Goal: Task Accomplishment & Management: Manage account settings

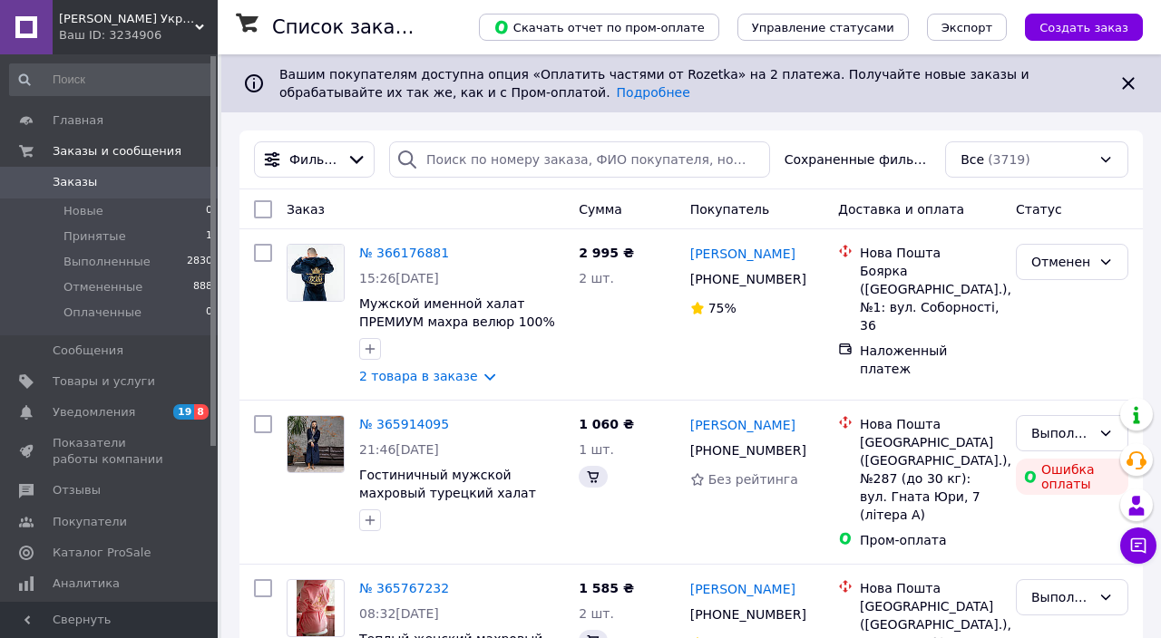
click at [184, 8] on div "Terry Confort Украинский производитель домашнего текстиля Ваш ID: 3234906" at bounding box center [135, 27] width 165 height 54
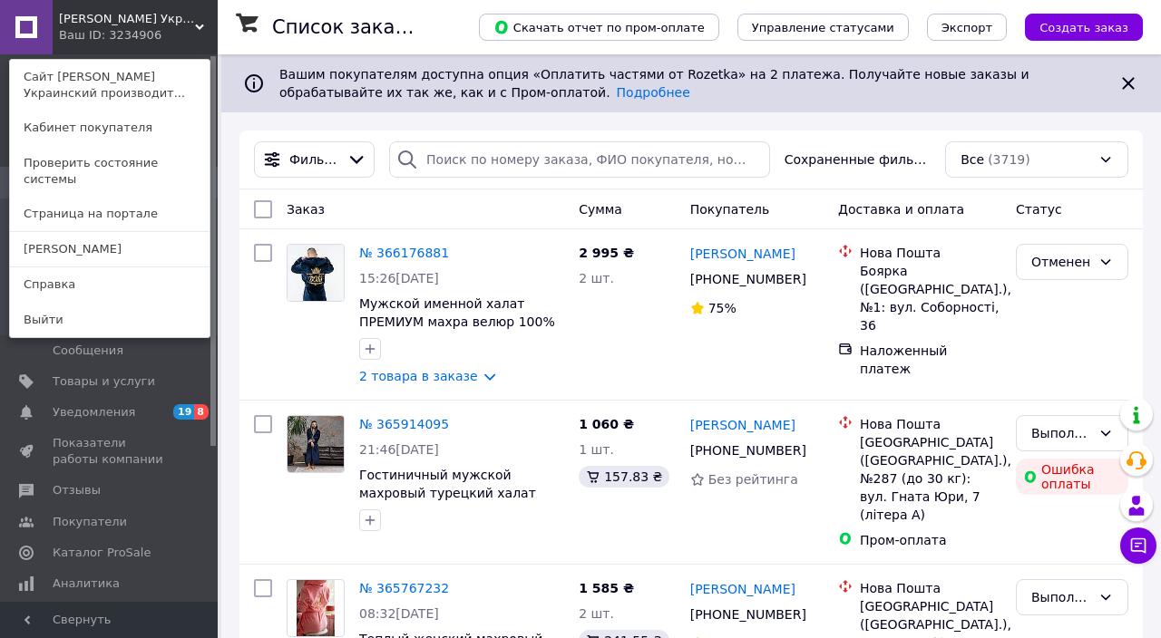
click at [119, 239] on link "[PERSON_NAME]" at bounding box center [110, 249] width 200 height 34
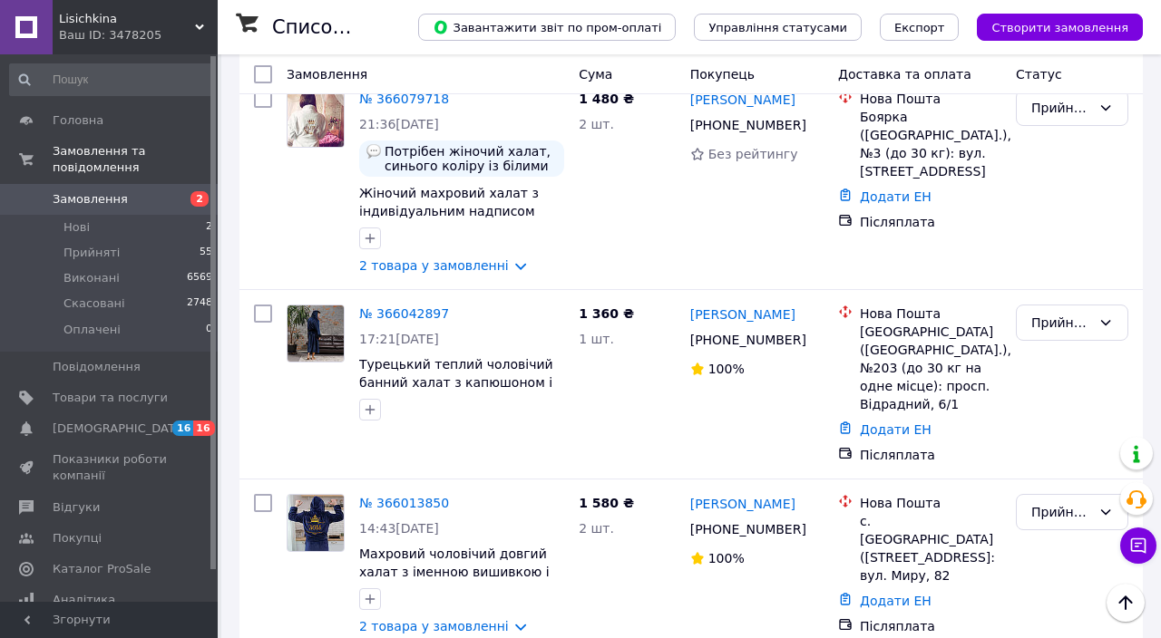
scroll to position [3532, 0]
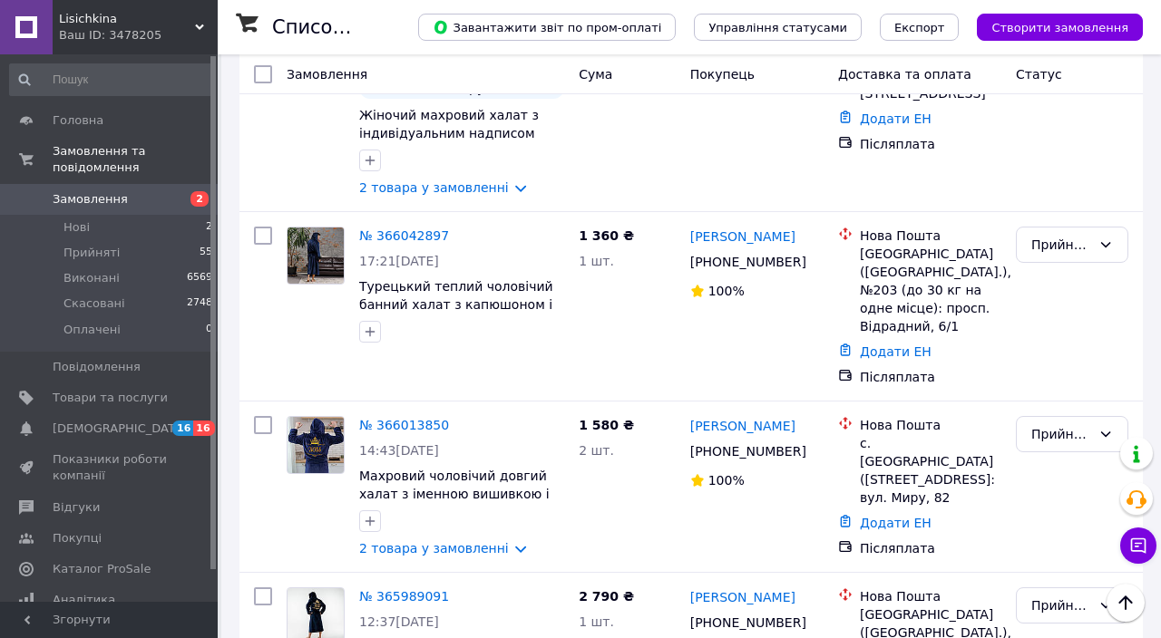
click at [1058, 551] on li "Скасовано" at bounding box center [1072, 556] width 111 height 33
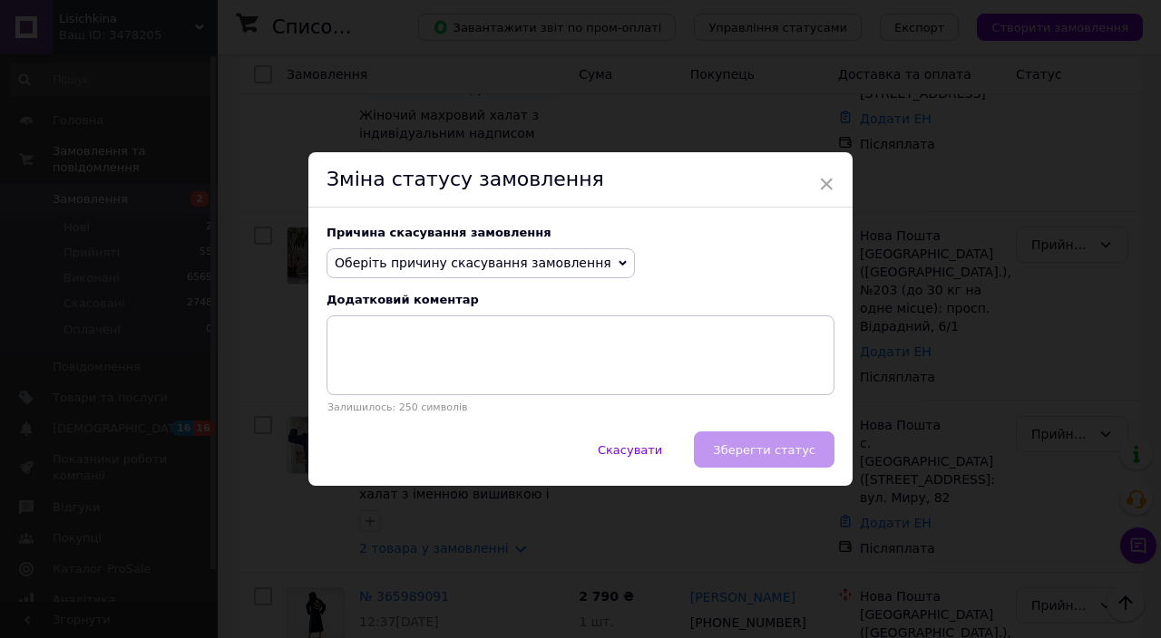
click at [558, 279] on span "Оберіть причину скасування замовлення" at bounding box center [480, 263] width 308 height 31
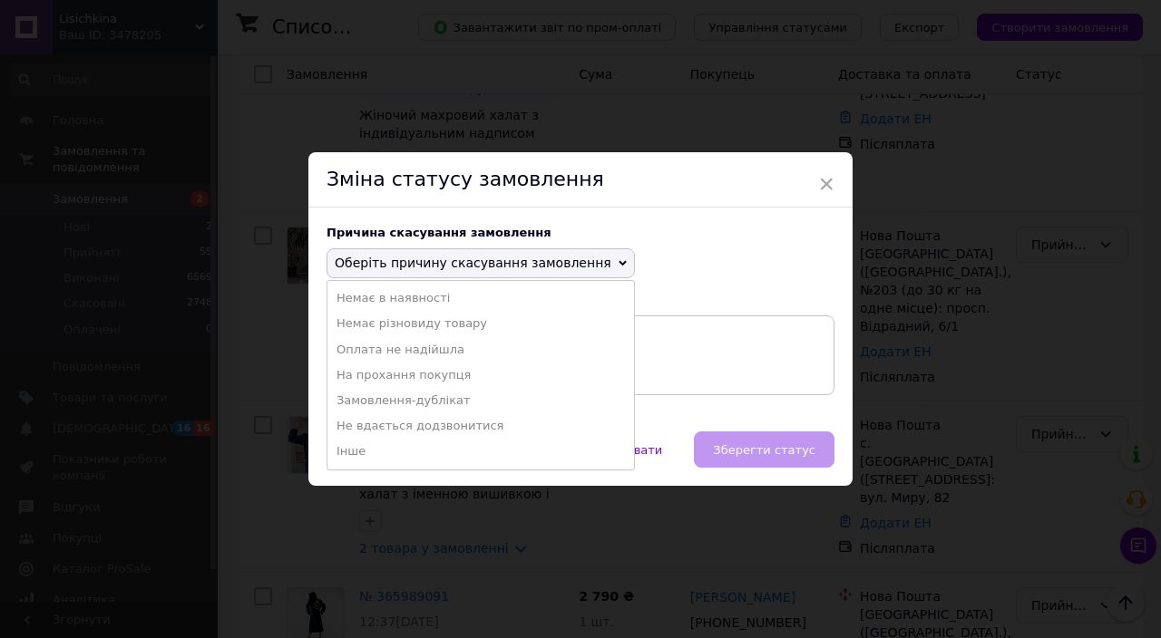
click at [430, 388] on li "На прохання покупця" at bounding box center [480, 375] width 307 height 25
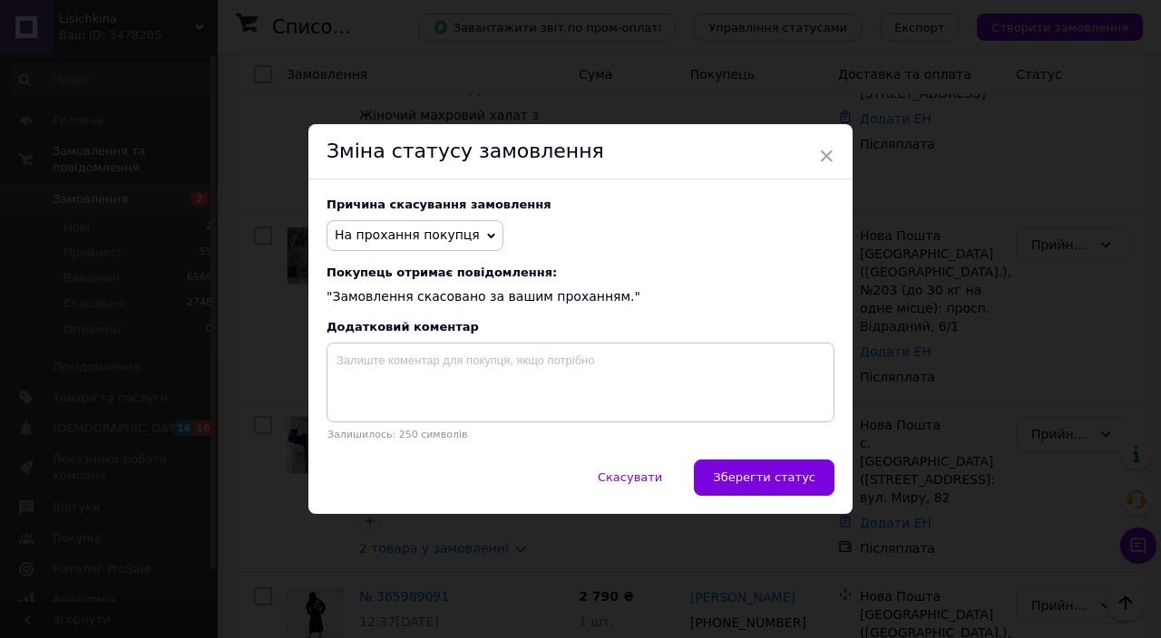
click at [741, 484] on span "Зберегти статус" at bounding box center [764, 478] width 102 height 14
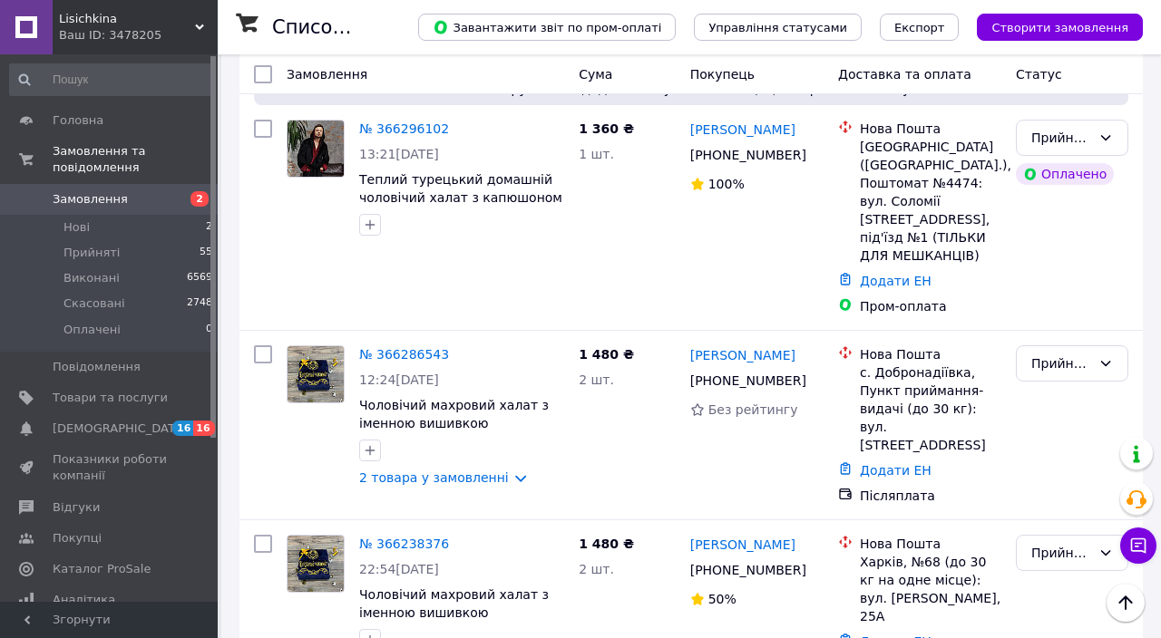
scroll to position [1179, 0]
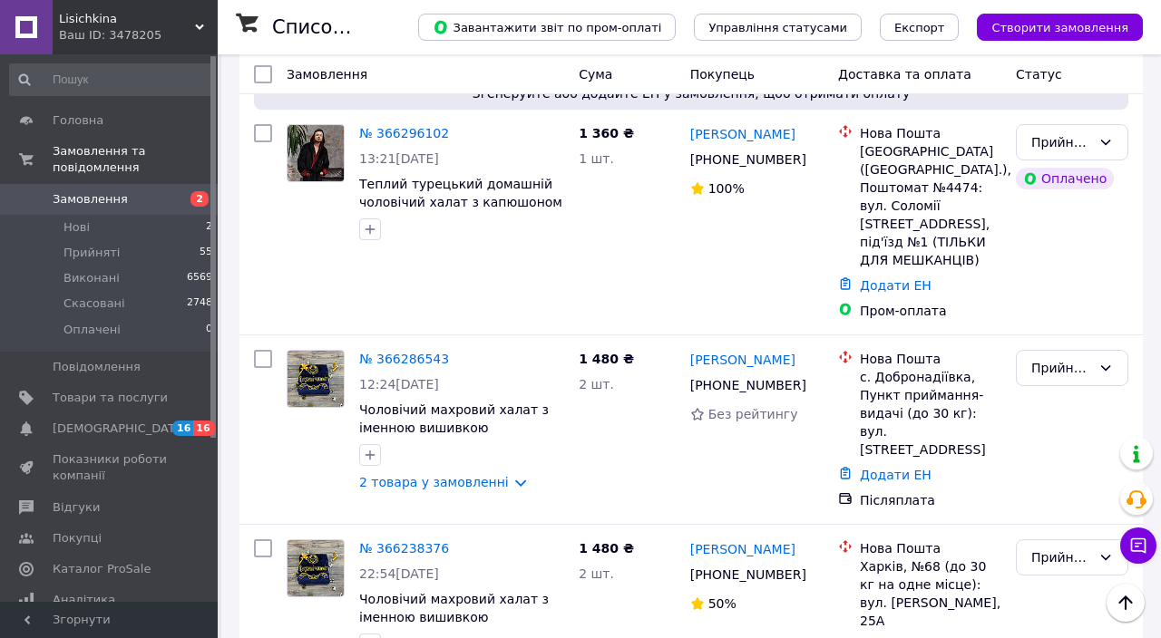
click at [407, 352] on link "№ 366286543" at bounding box center [404, 359] width 90 height 15
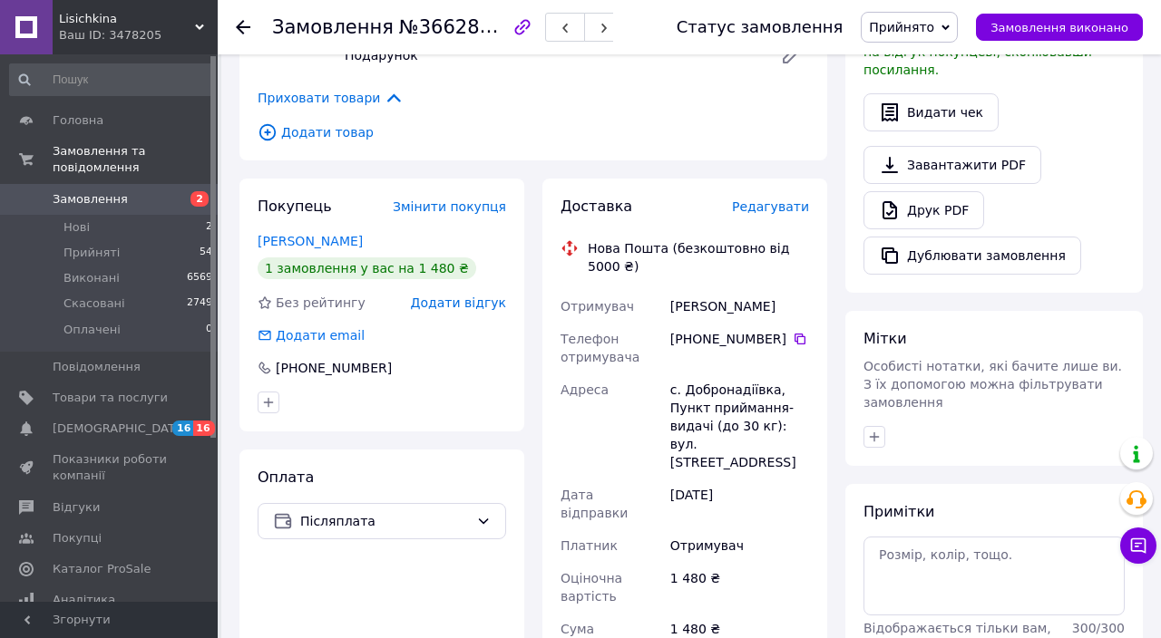
scroll to position [472, 0]
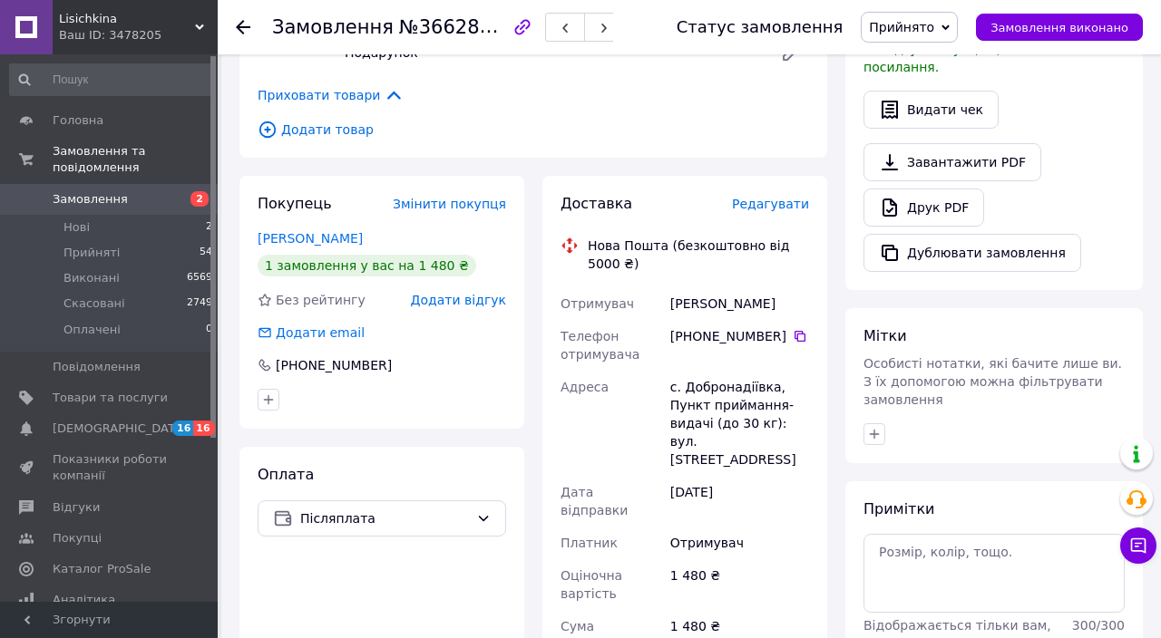
click at [353, 356] on div "[PHONE_NUMBER]" at bounding box center [334, 365] width 120 height 18
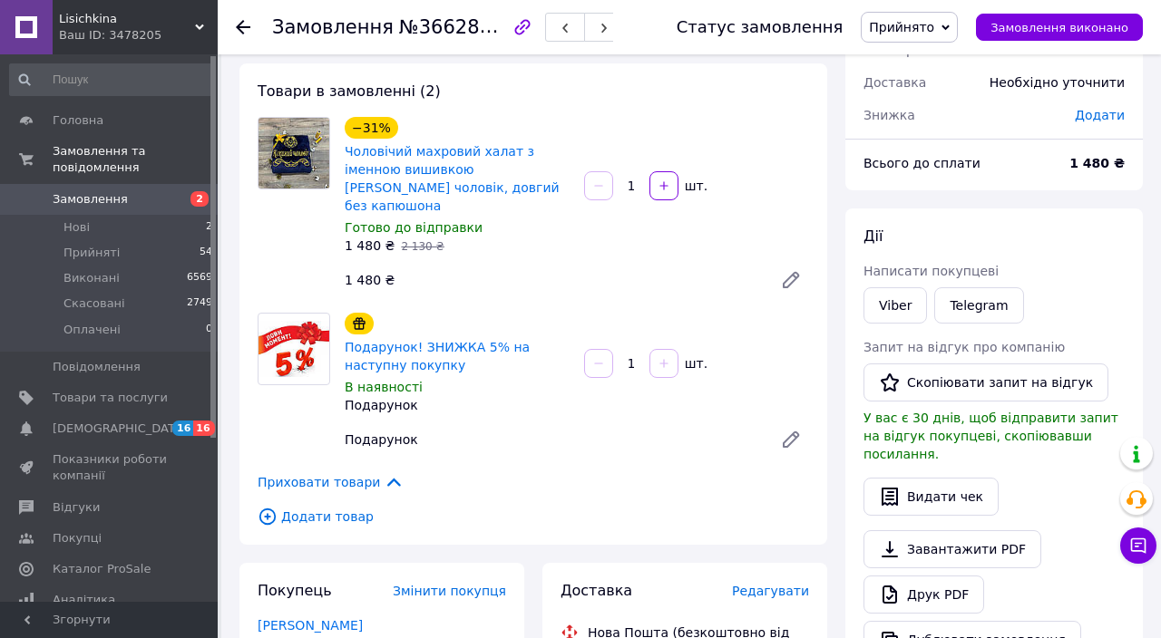
scroll to position [0, 0]
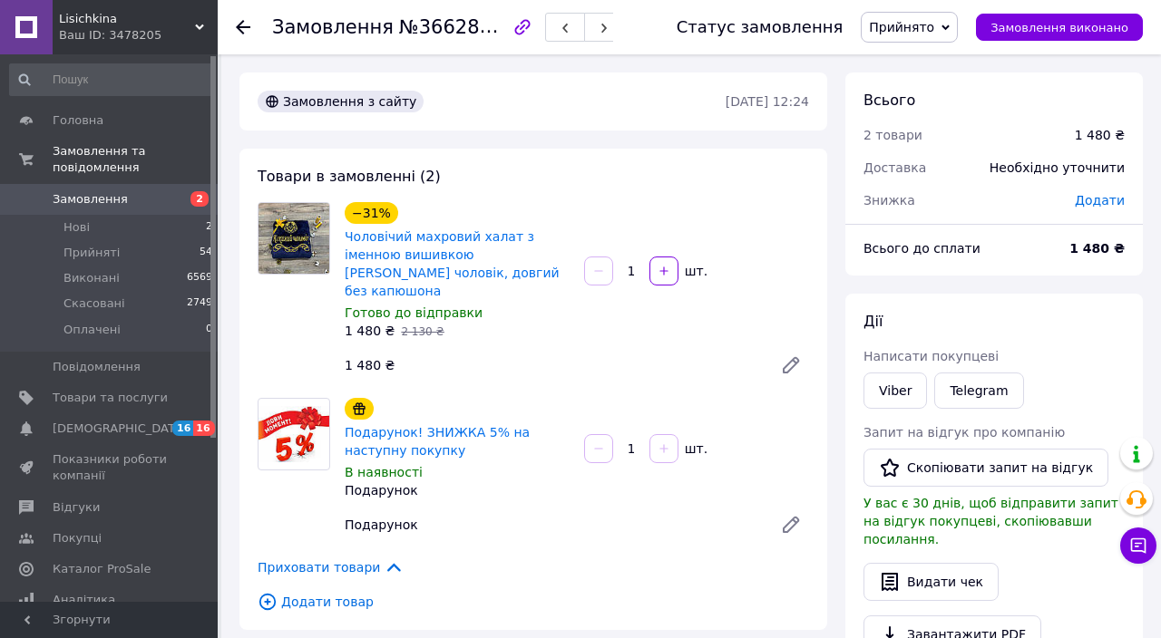
click at [253, 26] on div at bounding box center [254, 27] width 36 height 54
click at [242, 34] on use at bounding box center [243, 27] width 15 height 15
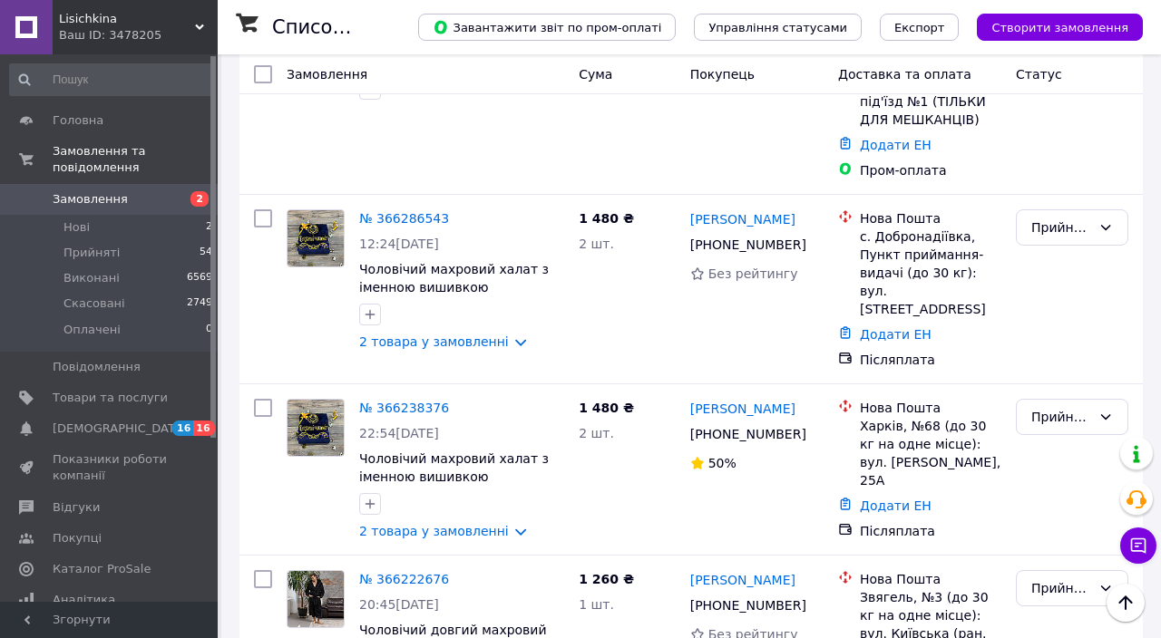
scroll to position [1344, 0]
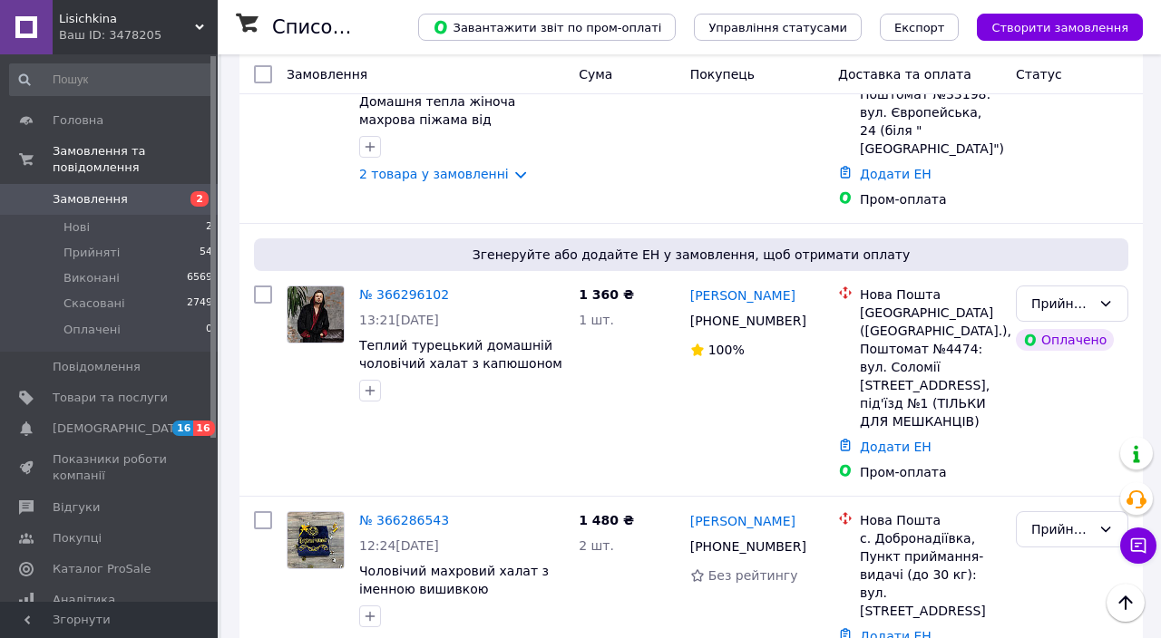
click at [411, 287] on link "№ 366296102" at bounding box center [404, 294] width 90 height 15
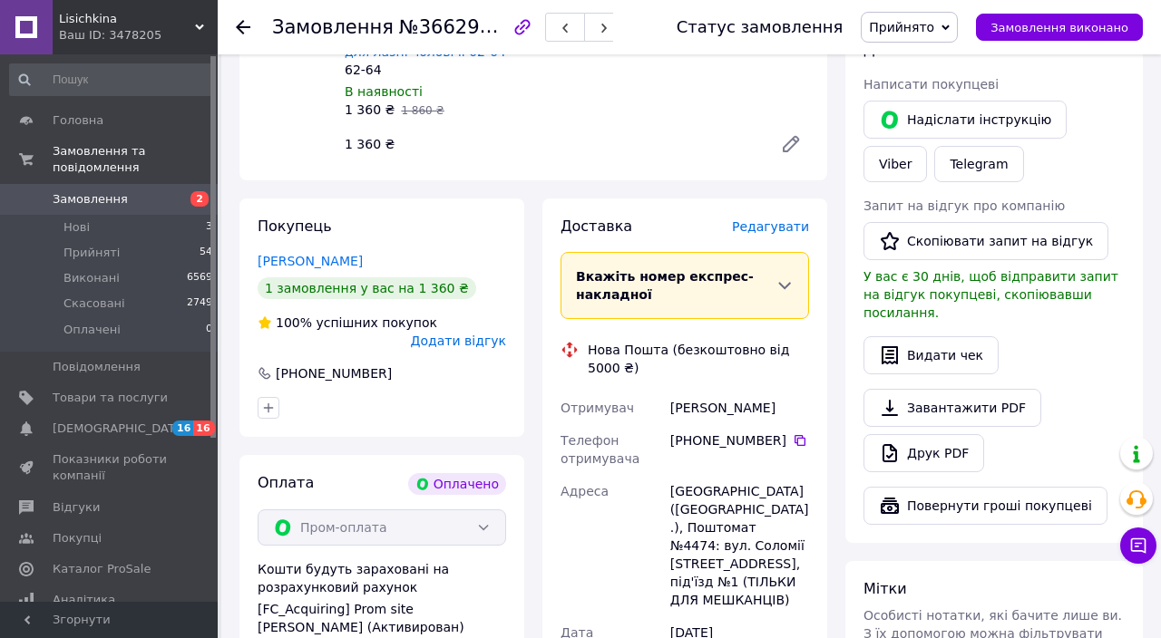
scroll to position [1018, 0]
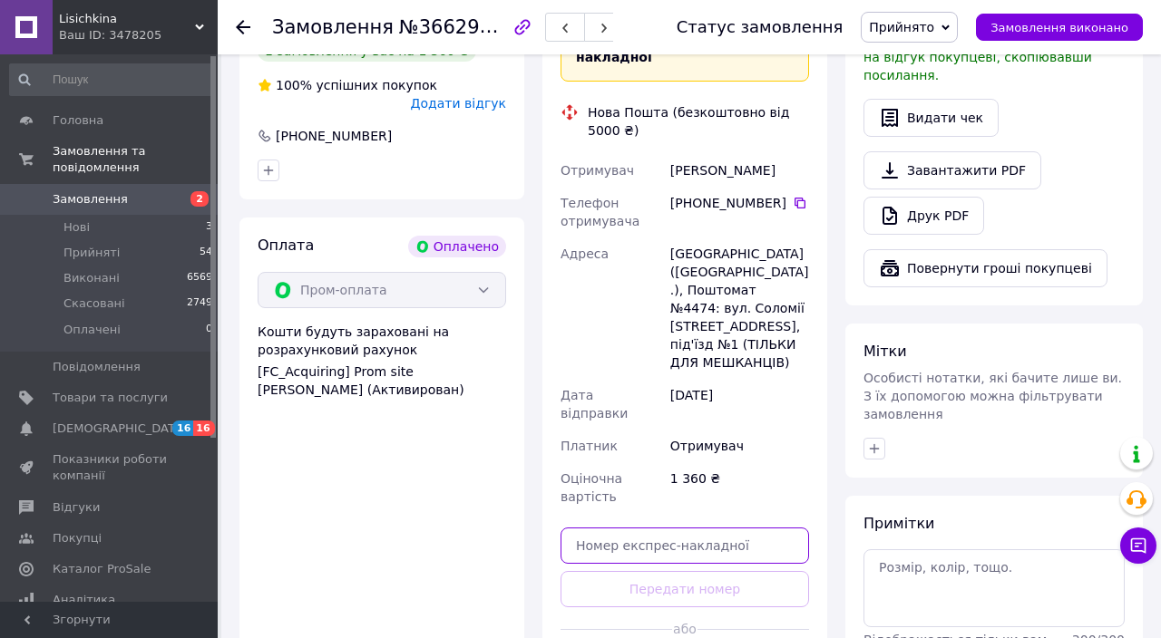
click at [720, 528] on input "text" at bounding box center [684, 546] width 248 height 36
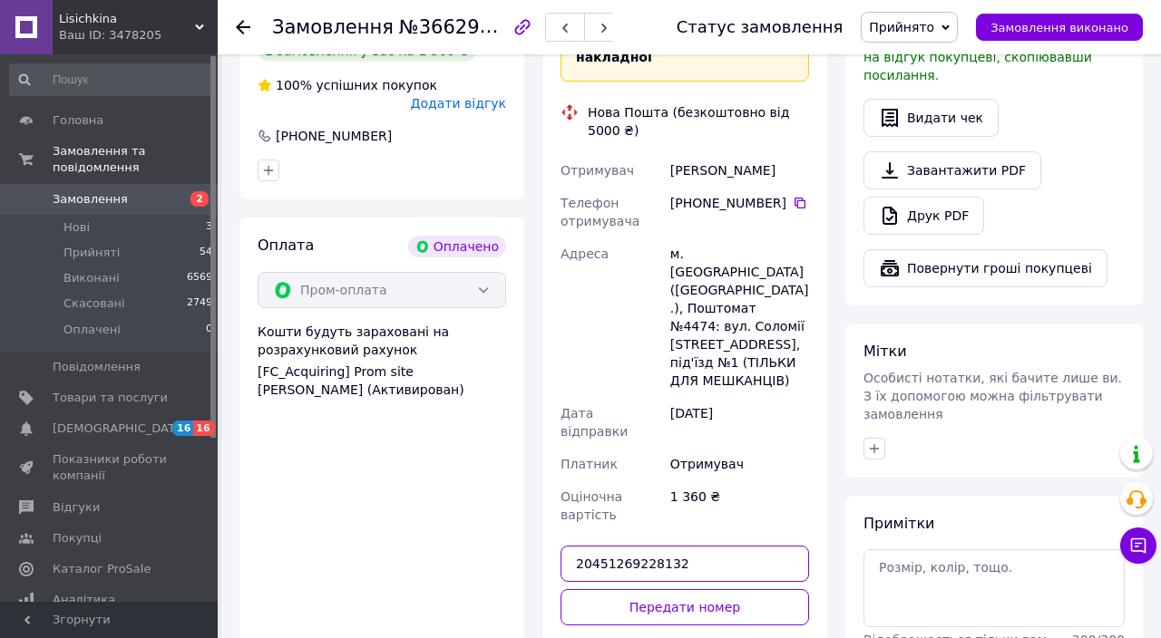
type input "20451269228132"
click at [702, 589] on button "Передати номер" at bounding box center [684, 607] width 248 height 36
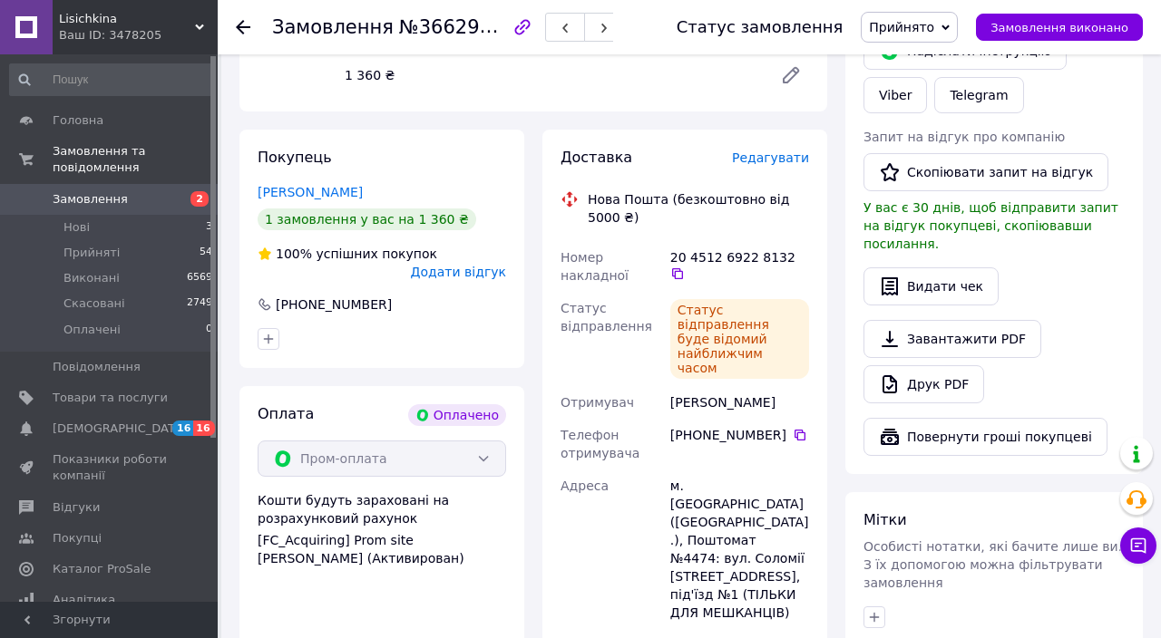
scroll to position [835, 0]
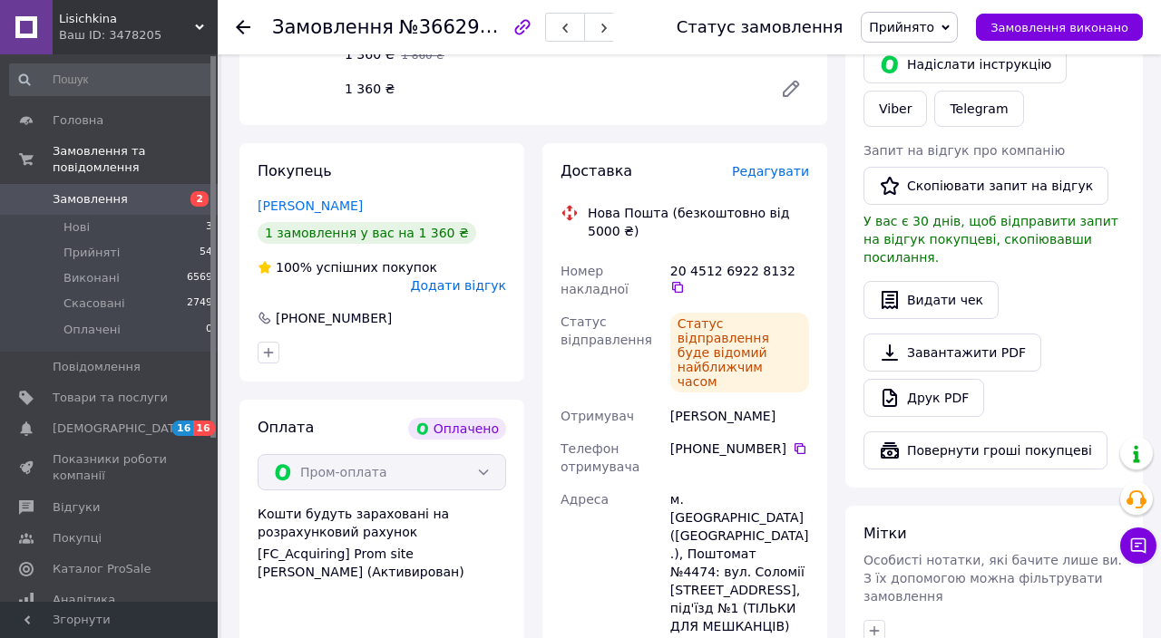
click at [243, 25] on icon at bounding box center [243, 27] width 15 height 15
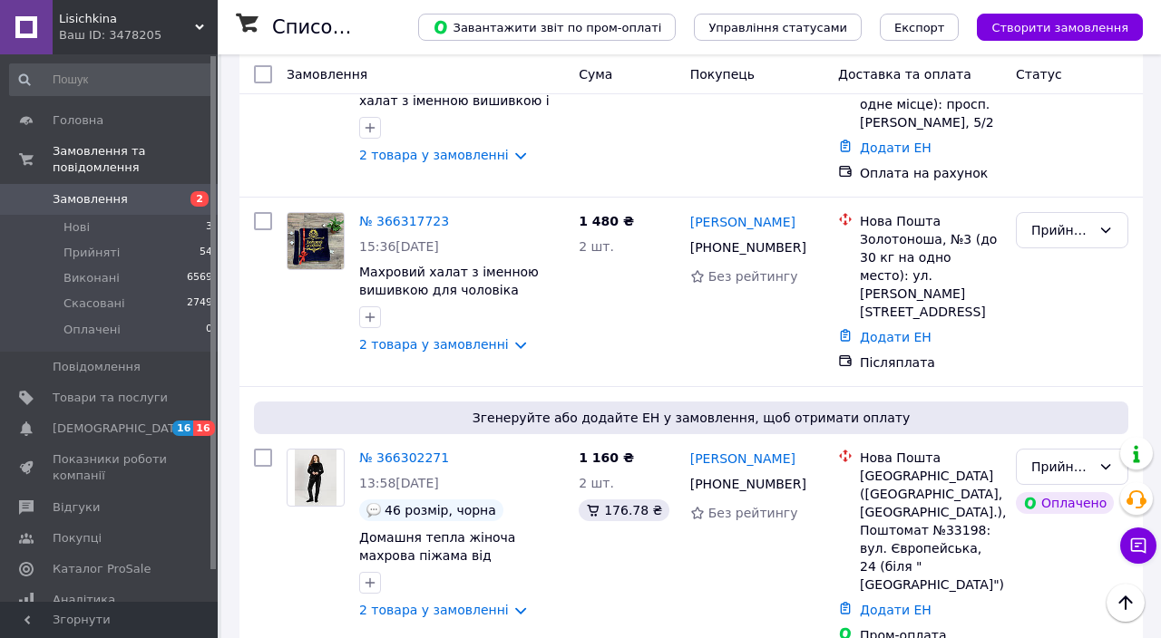
click at [389, 451] on link "№ 366302271" at bounding box center [404, 458] width 90 height 15
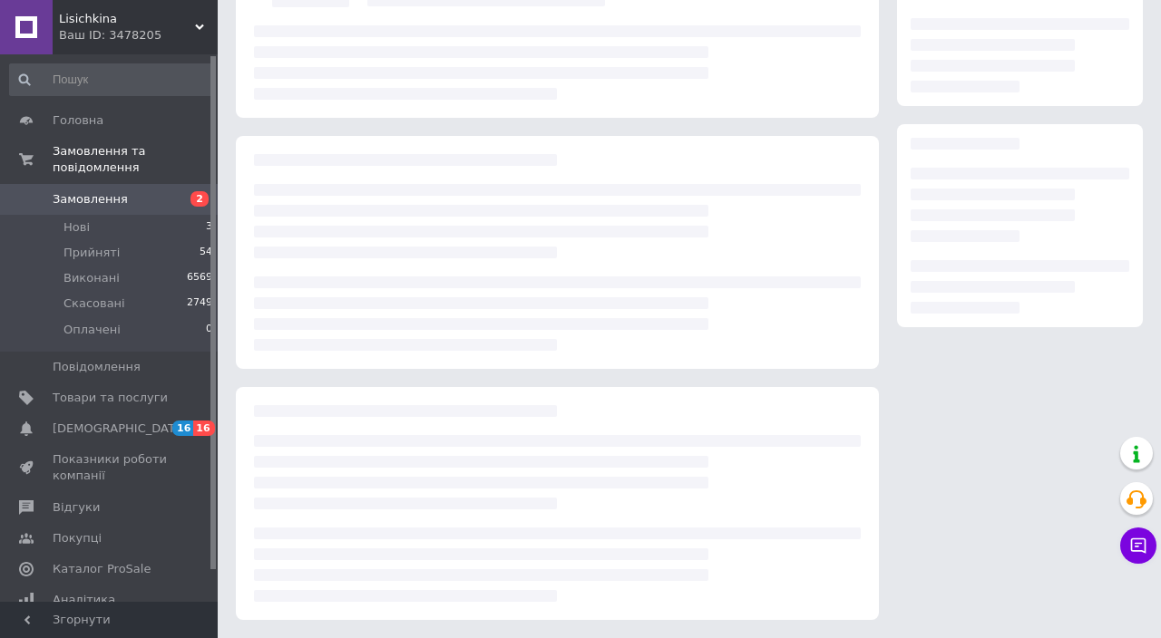
scroll to position [103, 0]
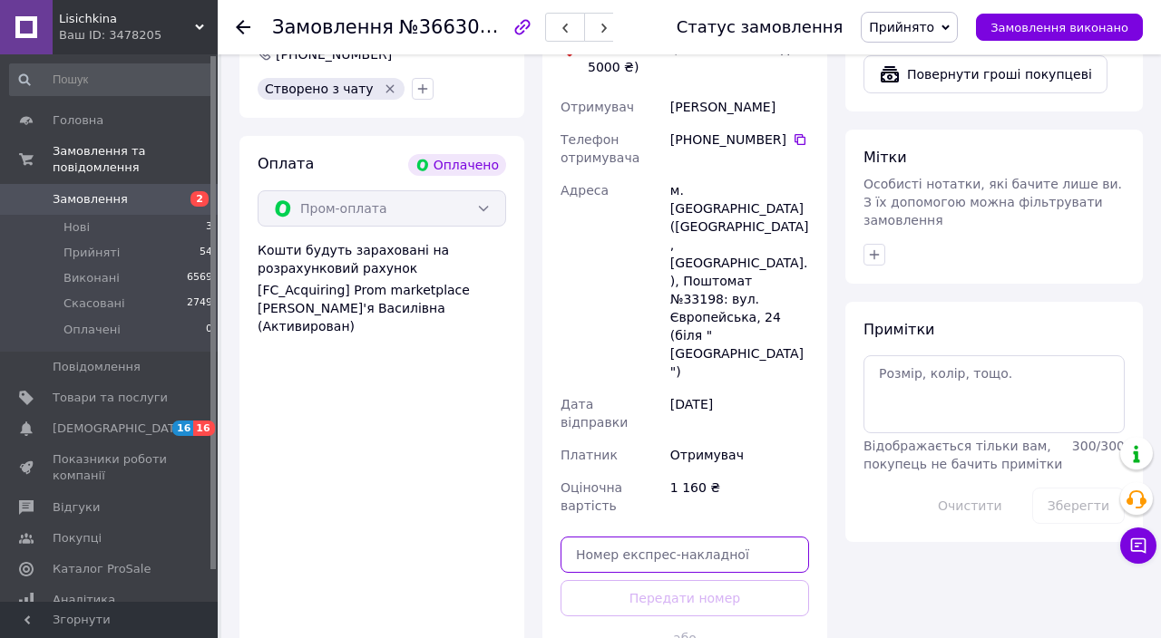
click at [656, 537] on input "text" at bounding box center [684, 555] width 248 height 36
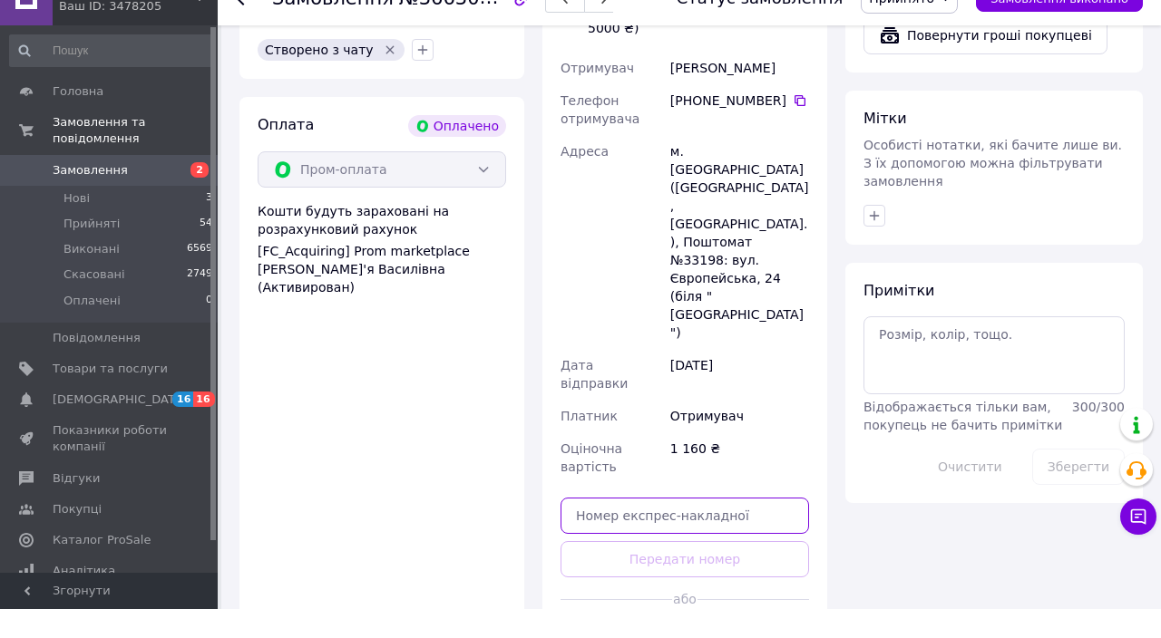
scroll to position [1319, 0]
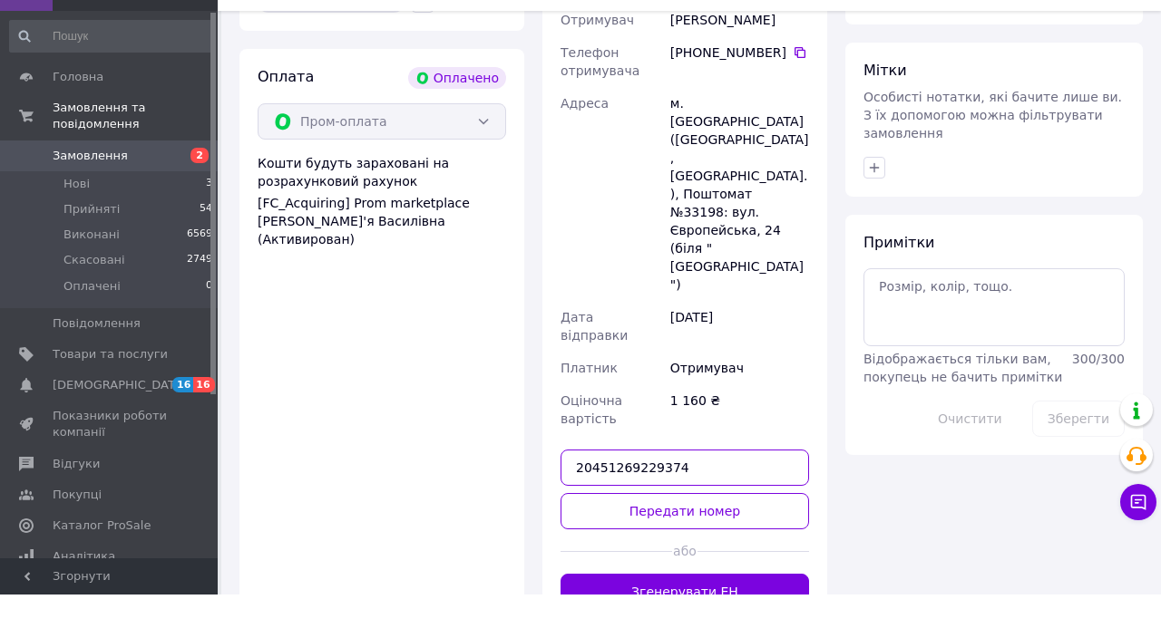
type input "20451269229374"
click at [672, 537] on button "Передати номер" at bounding box center [684, 555] width 248 height 36
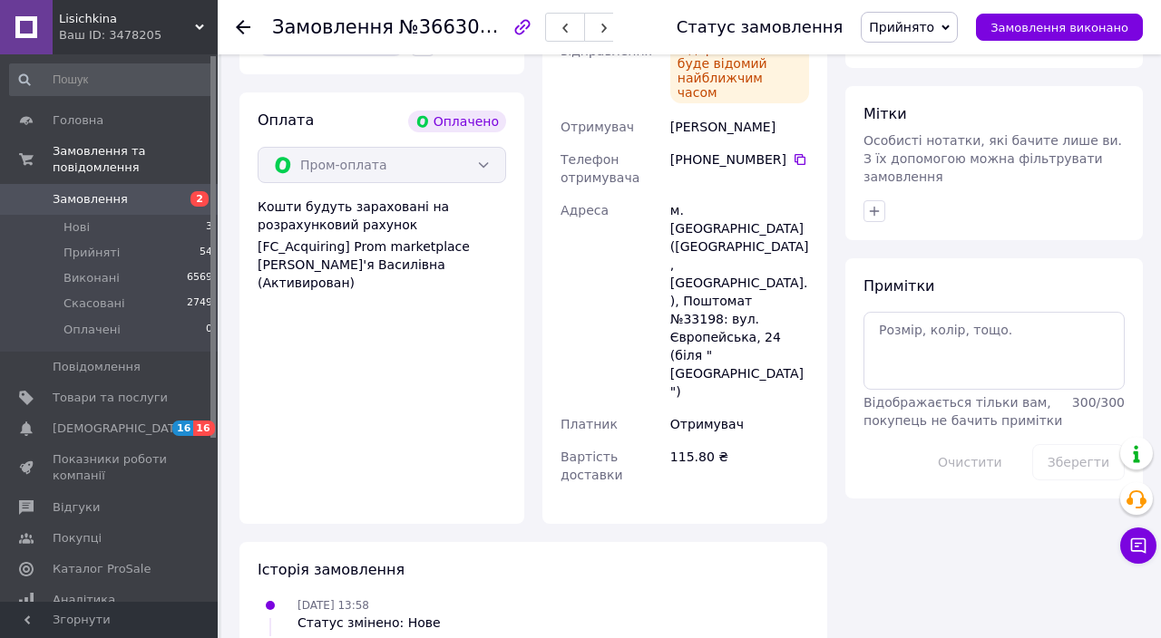
click at [244, 24] on icon at bounding box center [243, 27] width 15 height 15
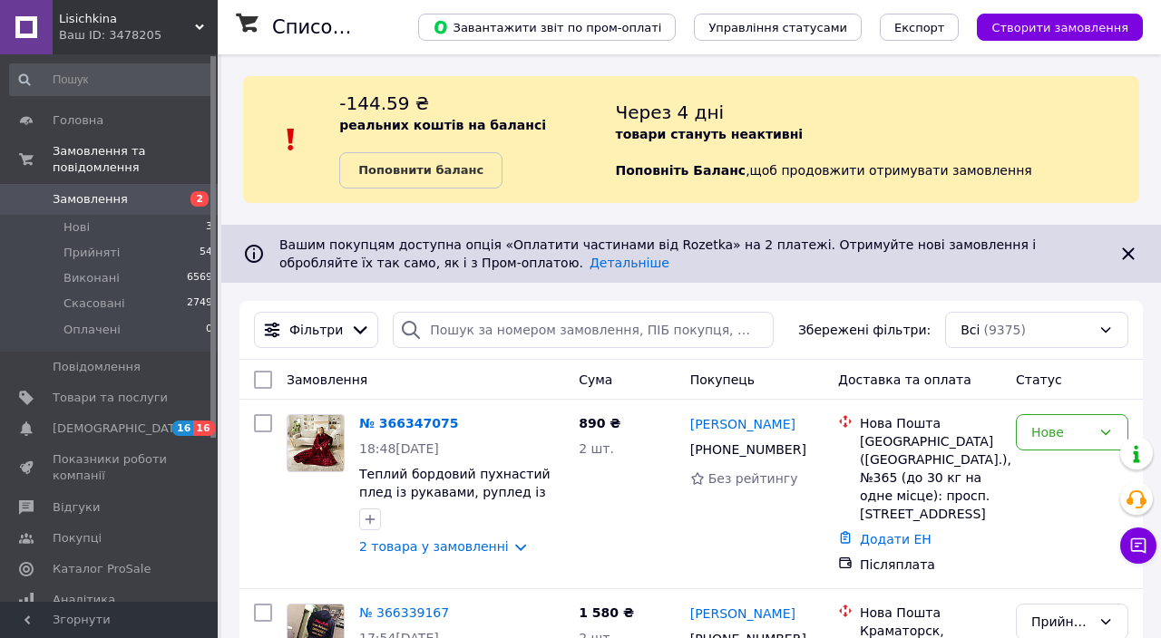
click at [169, 37] on div "Ваш ID: 3478205" at bounding box center [138, 35] width 159 height 16
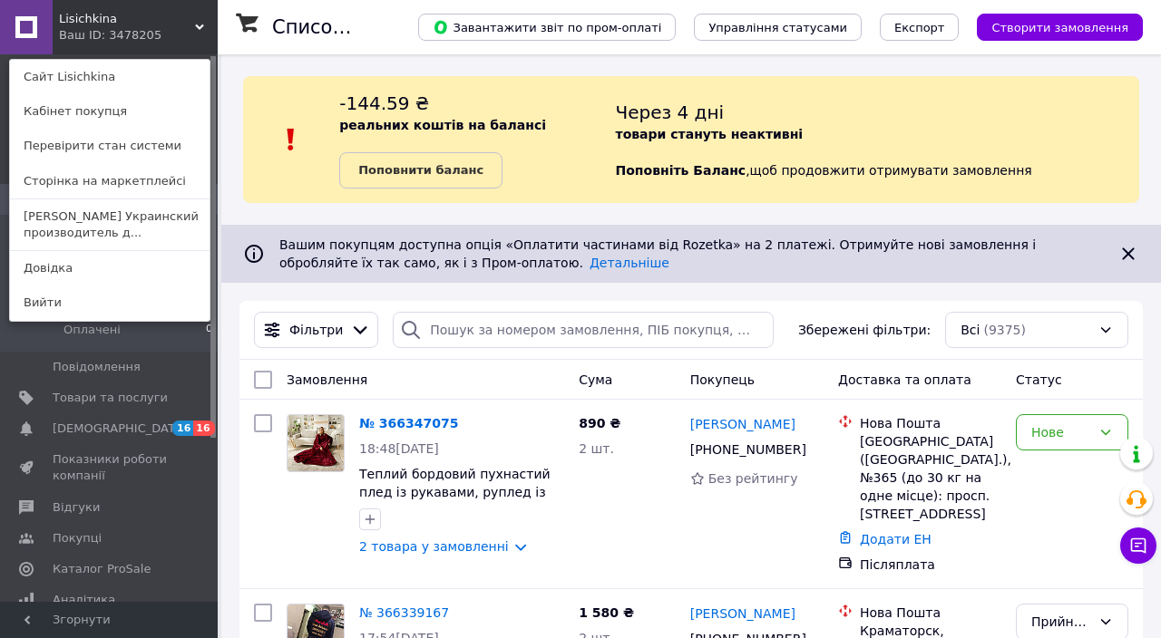
click at [124, 220] on link "[PERSON_NAME] Украинский производитель д..." at bounding box center [110, 225] width 200 height 51
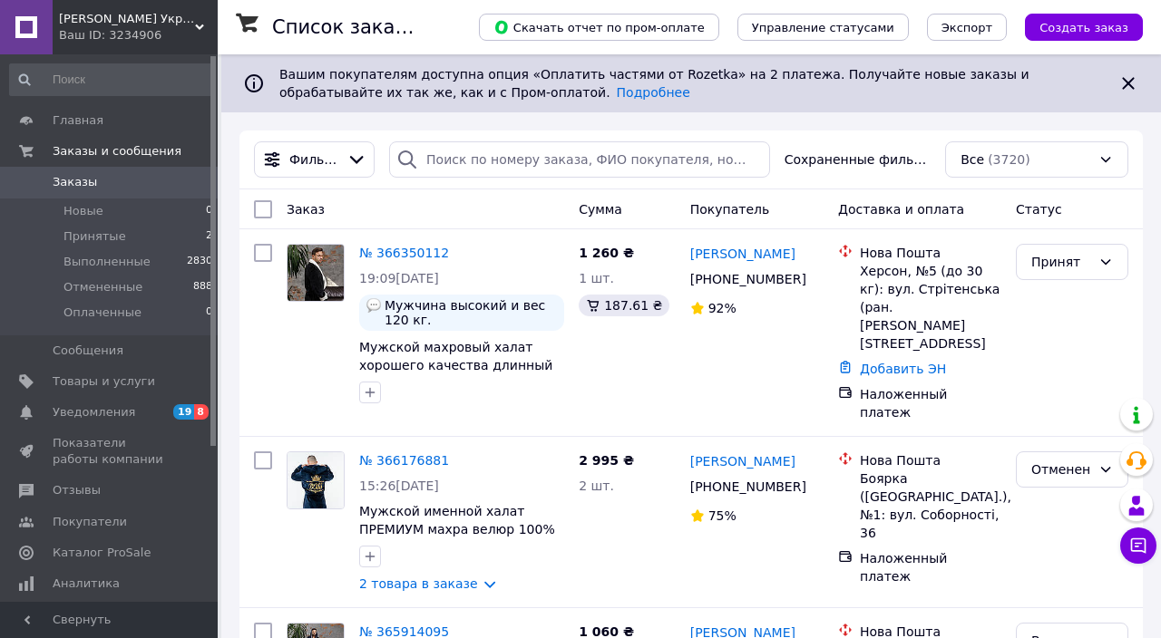
click at [415, 248] on link "№ 366350112" at bounding box center [404, 253] width 90 height 15
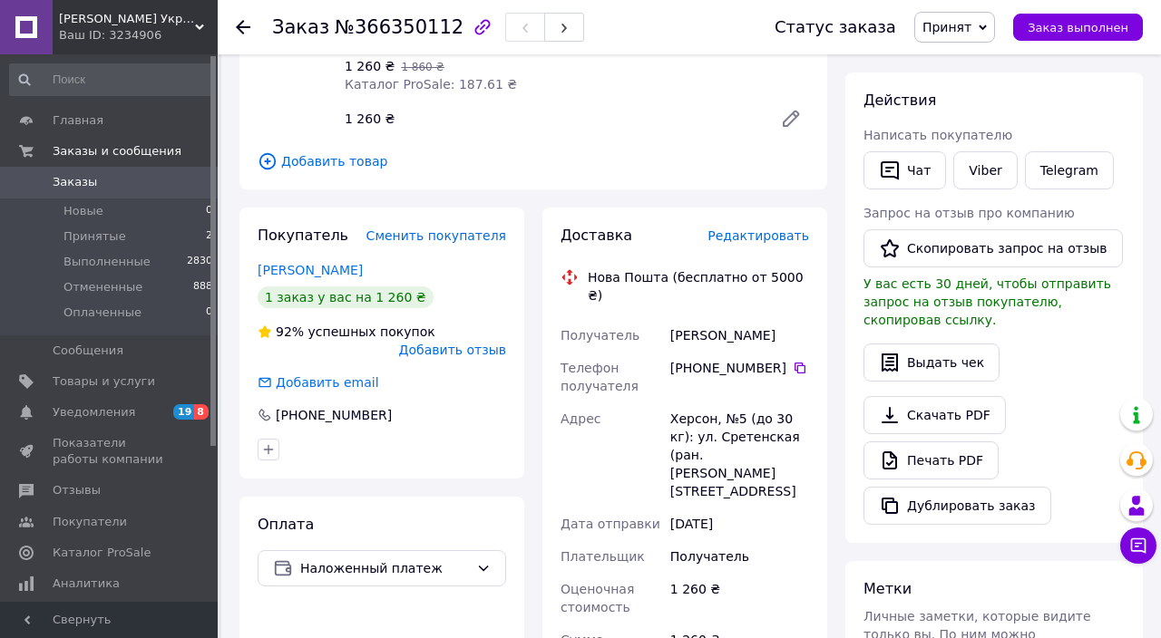
scroll to position [285, 0]
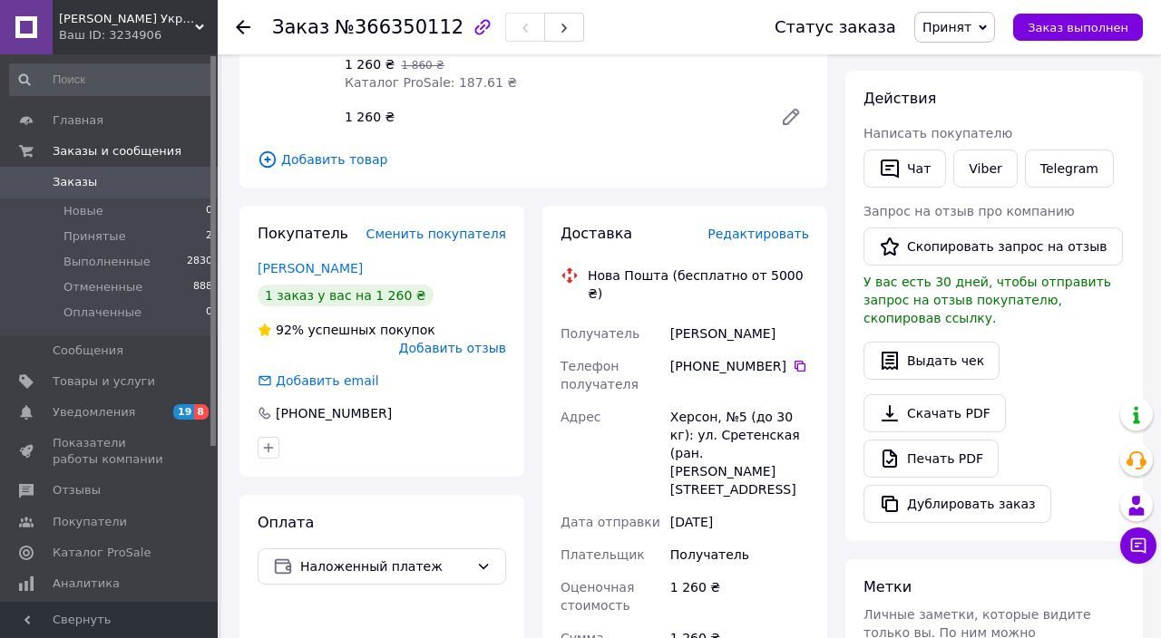
click at [316, 272] on link "[PERSON_NAME]" at bounding box center [310, 268] width 105 height 15
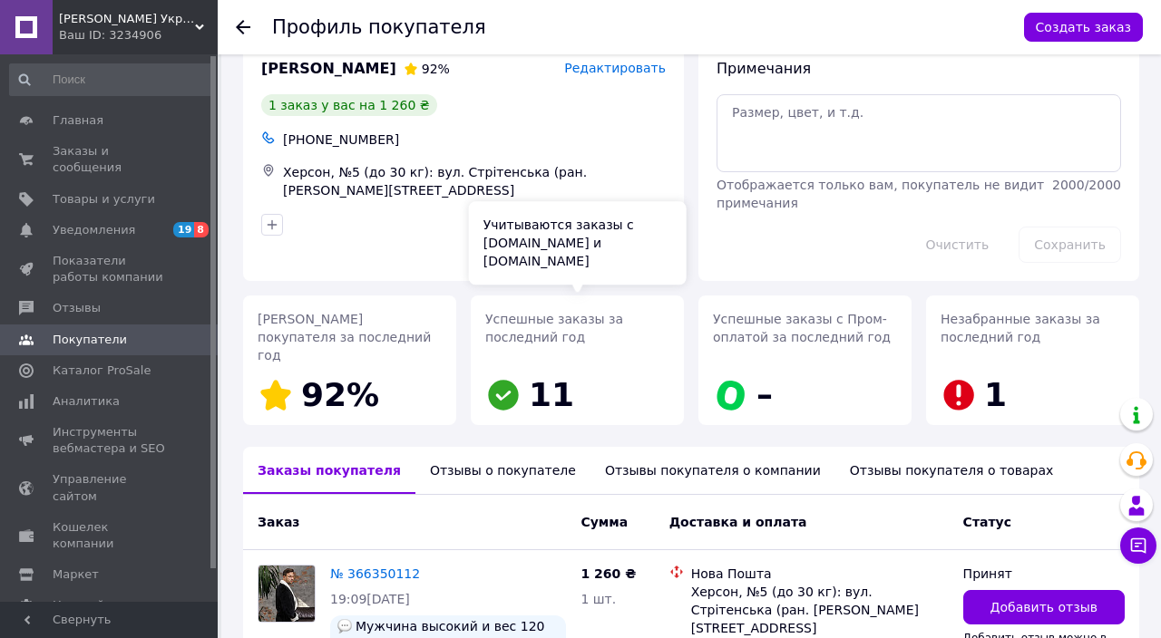
scroll to position [182, 0]
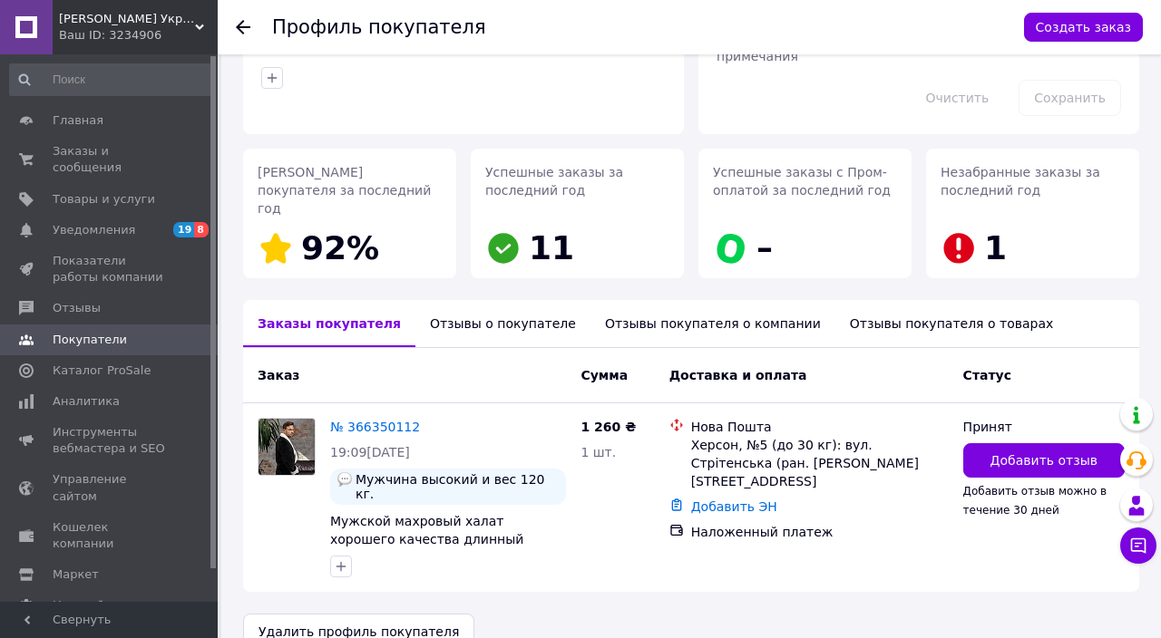
click at [495, 304] on div "Отзывы о покупателе" at bounding box center [502, 323] width 175 height 47
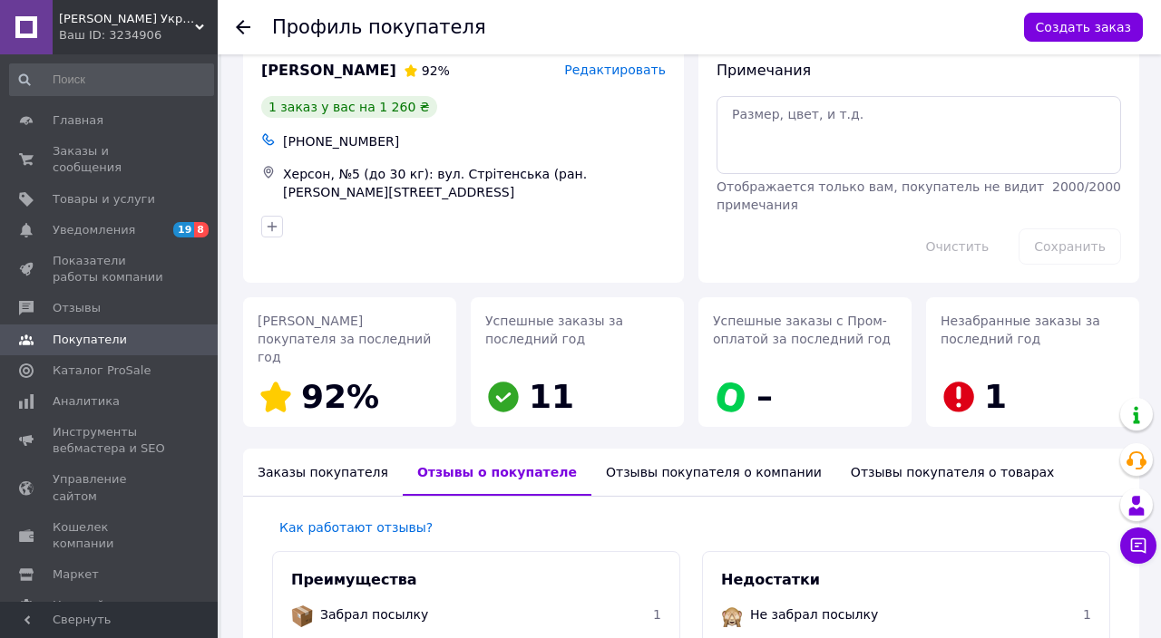
scroll to position [0, 0]
